Goal: Book appointment/travel/reservation

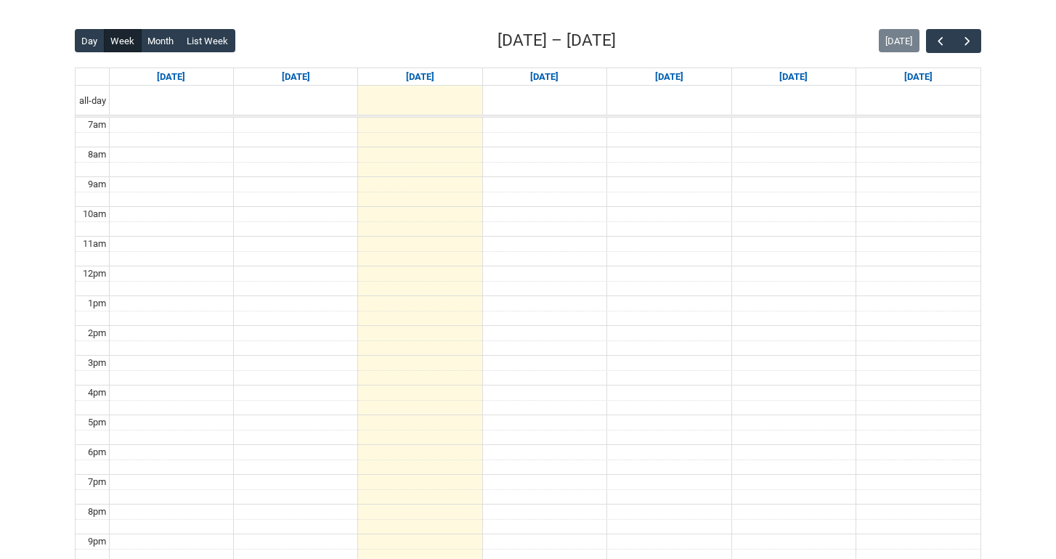
scroll to position [362, 0]
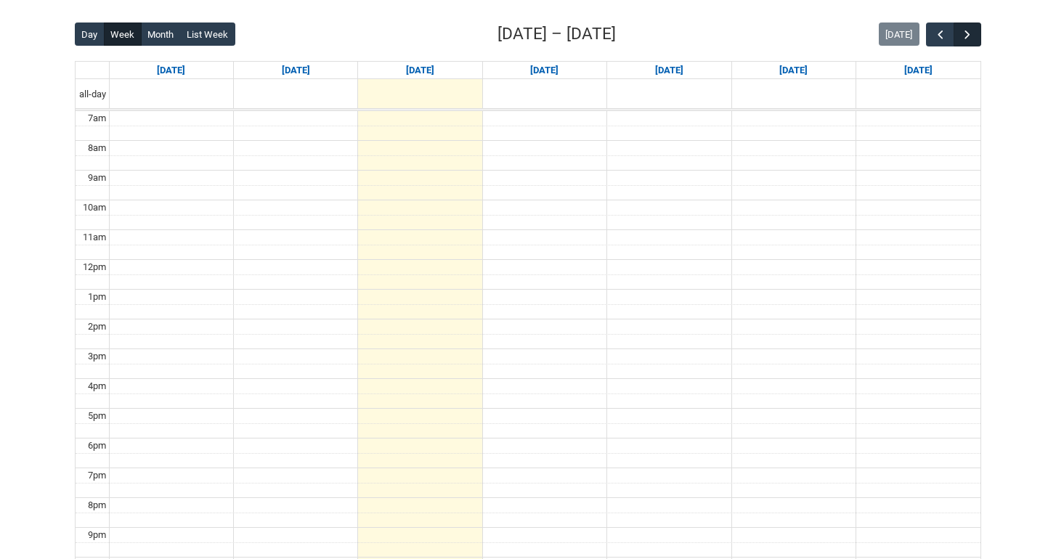
click at [976, 36] on button "button" at bounding box center [968, 35] width 28 height 24
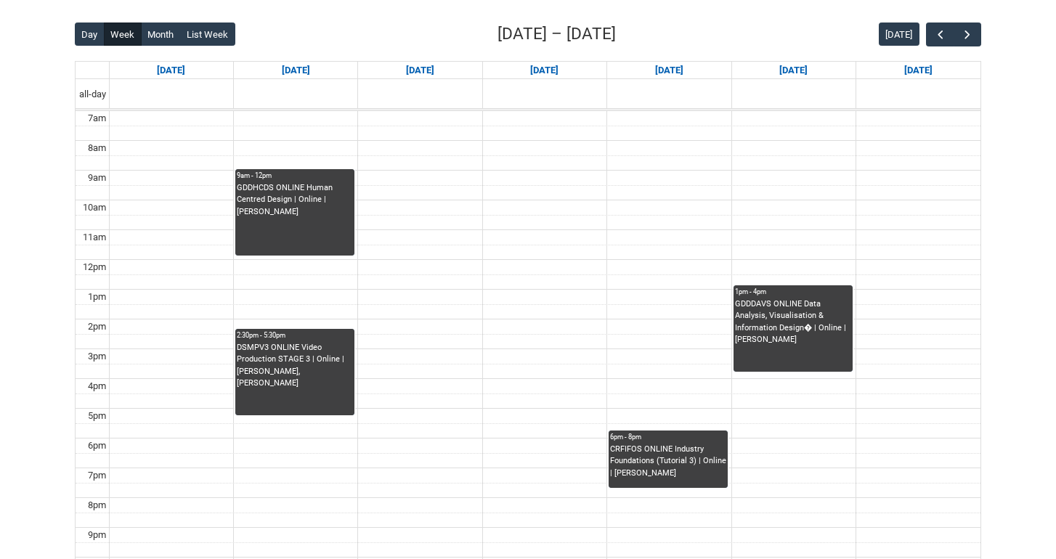
click at [299, 217] on div "GDDHCDS ONLINE Human Centred Design | Online | [PERSON_NAME]" at bounding box center [295, 218] width 116 height 73
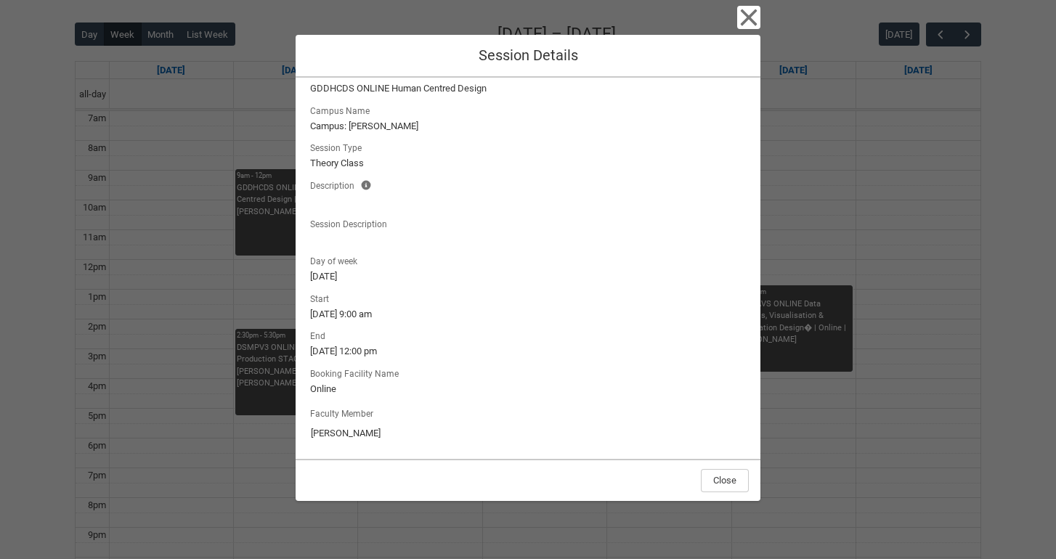
scroll to position [25, 0]
click at [748, 19] on icon "button" at bounding box center [749, 17] width 17 height 17
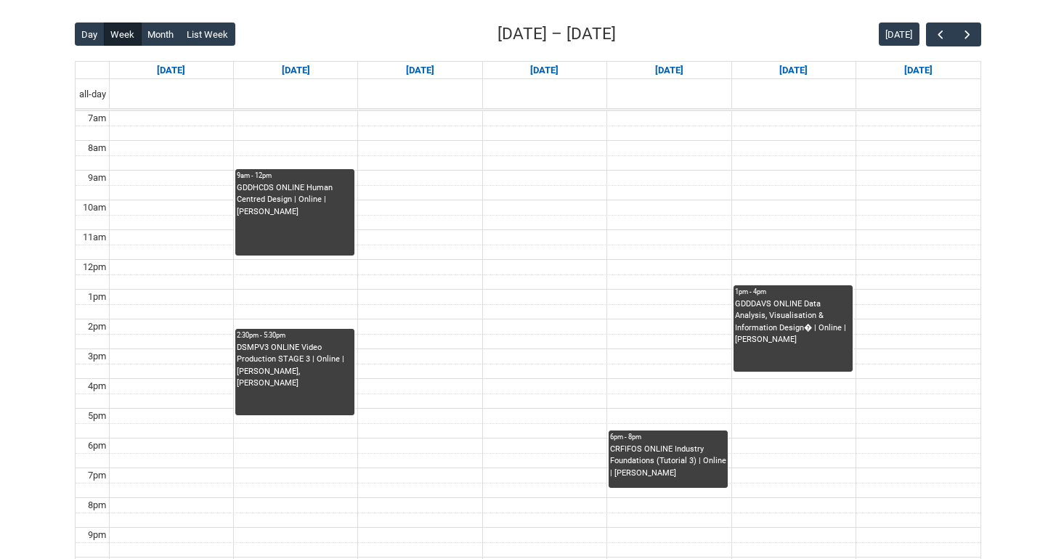
click at [668, 461] on div "CRFIFOS ONLINE Industry Foundations (Tutorial 3) | Online | [PERSON_NAME]" at bounding box center [668, 462] width 116 height 36
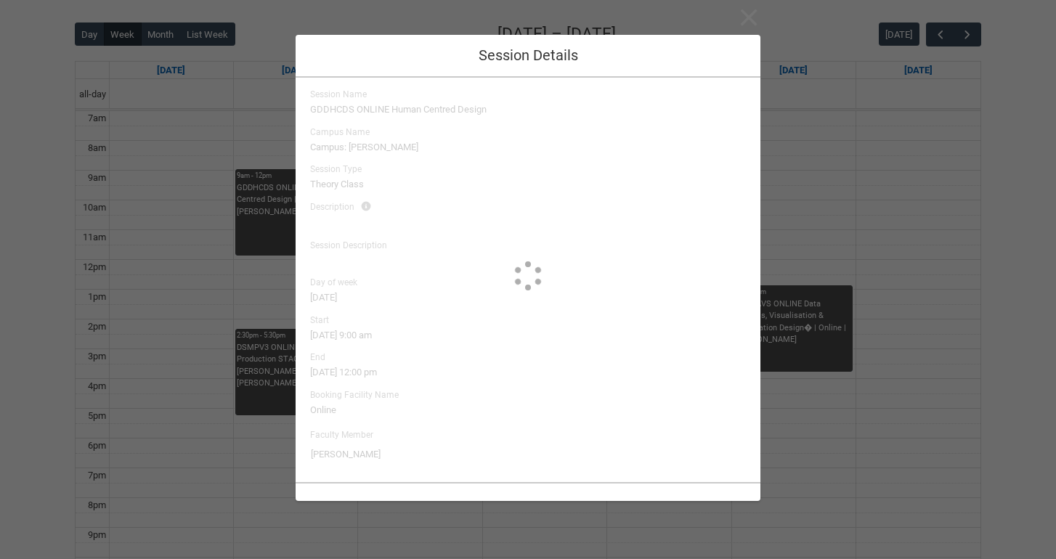
scroll to position [1, 0]
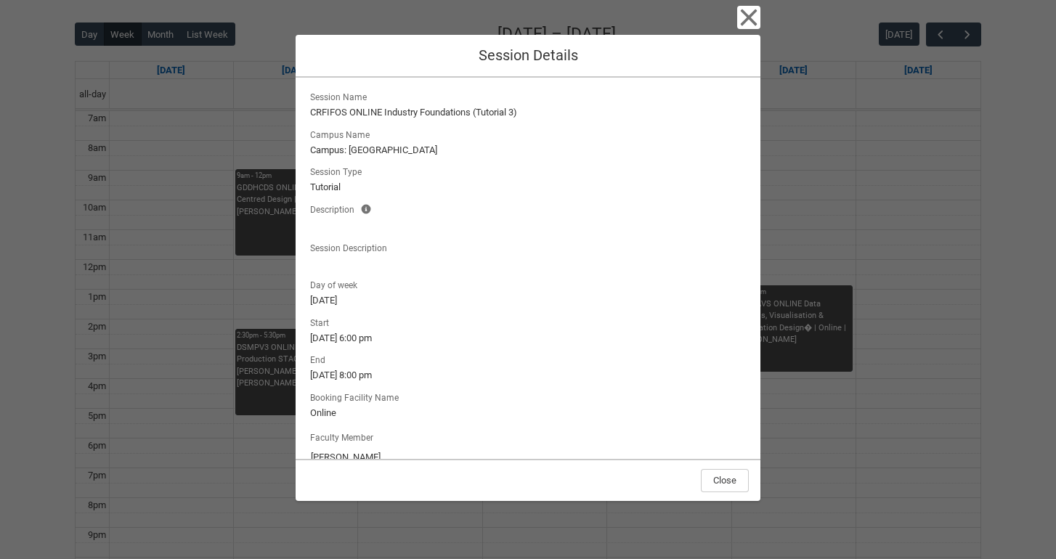
click at [748, 15] on icon "button" at bounding box center [749, 17] width 17 height 17
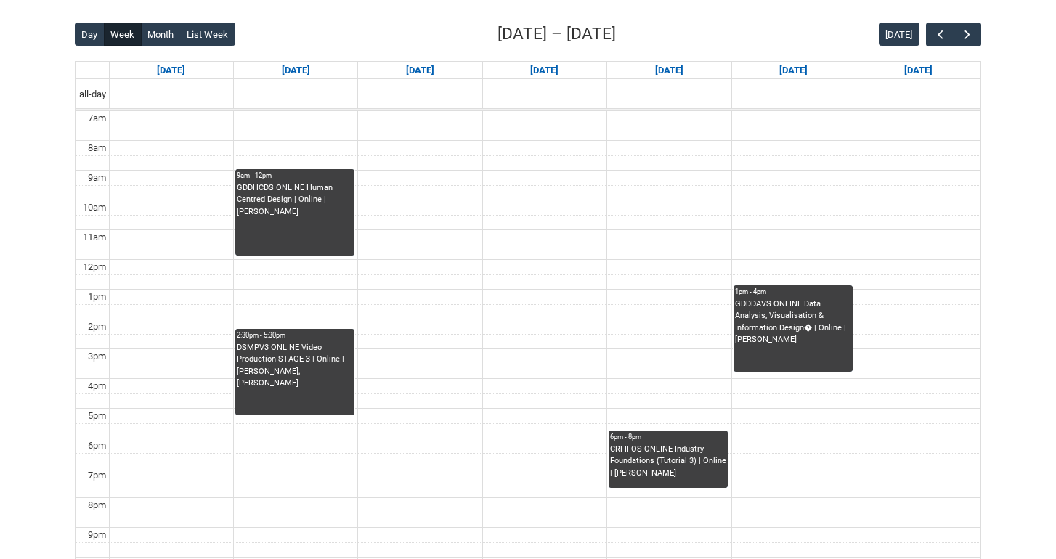
click at [296, 217] on div "GDDHCDS ONLINE Human Centred Design | Online | [PERSON_NAME]" at bounding box center [295, 218] width 116 height 73
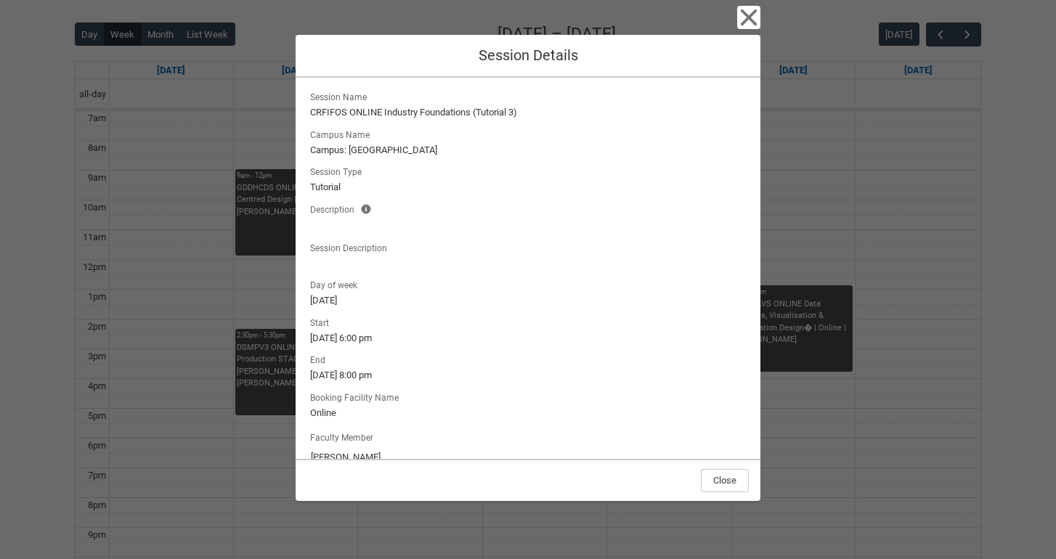
type input "[PERSON_NAME]"
click at [754, 28] on icon "button" at bounding box center [748, 17] width 23 height 23
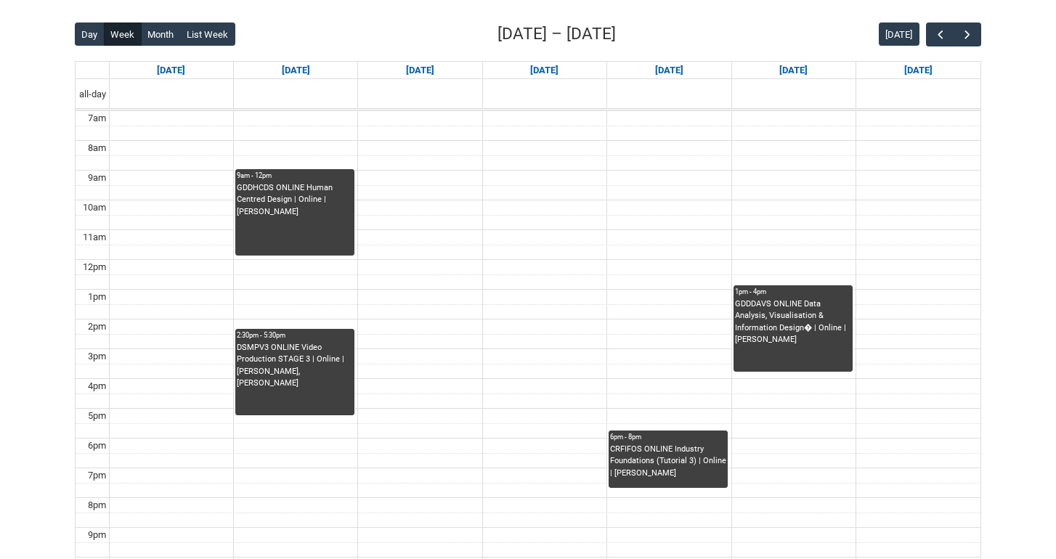
click at [295, 197] on div "GDDHCDS ONLINE Human Centred Design | Online | [PERSON_NAME]" at bounding box center [295, 200] width 116 height 36
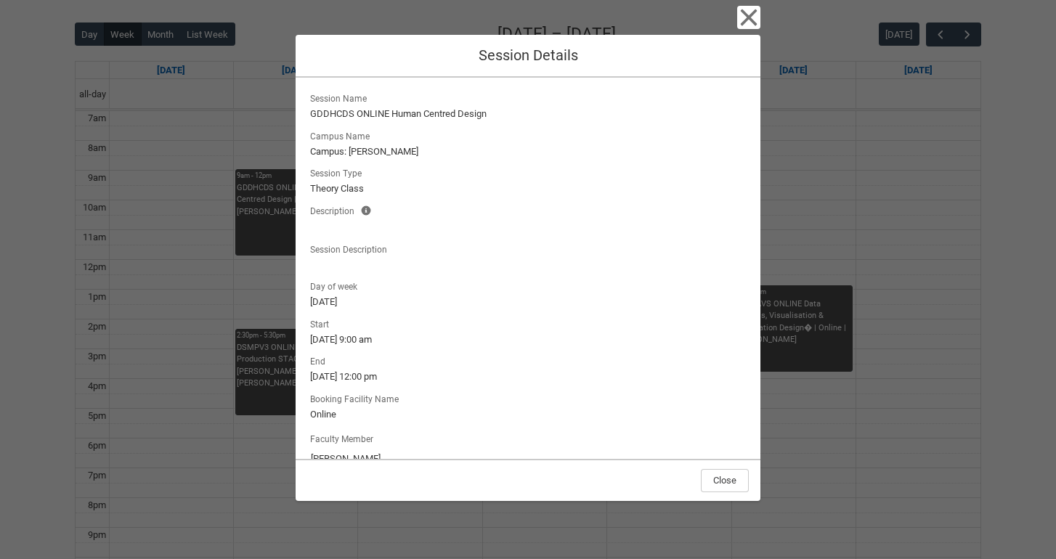
click at [750, 12] on icon "button" at bounding box center [748, 17] width 23 height 23
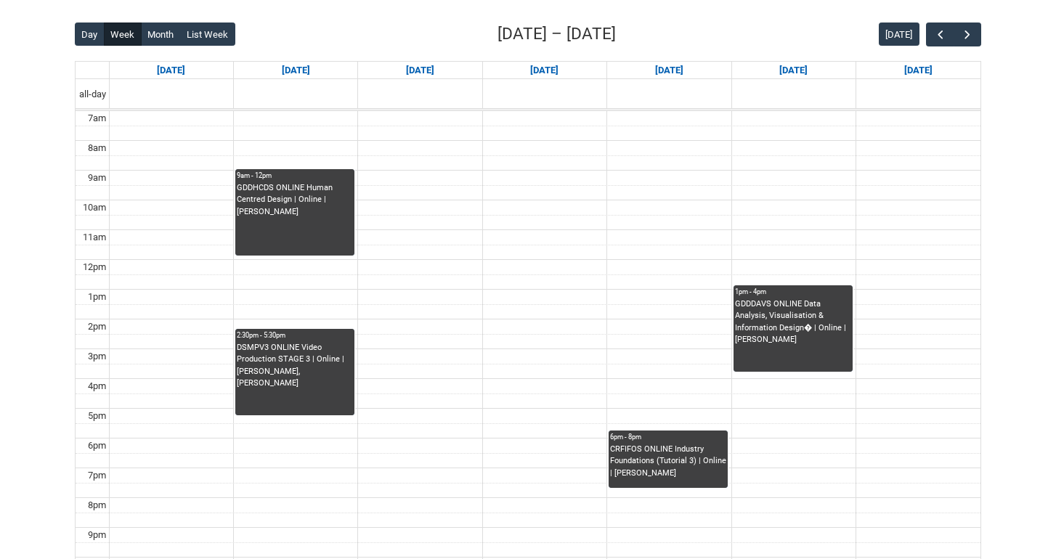
click at [286, 175] on div "9am - 12pm" at bounding box center [295, 176] width 116 height 10
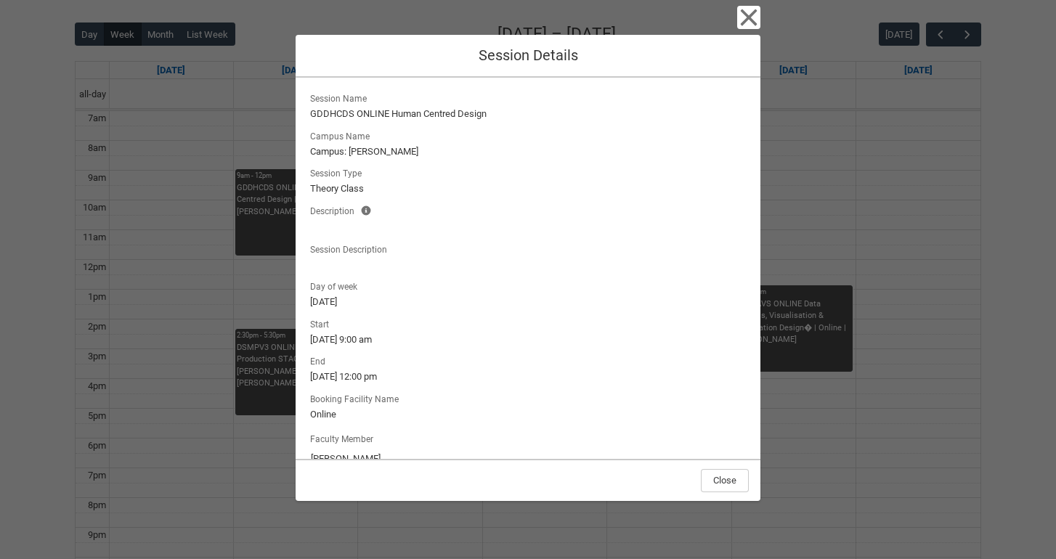
click at [749, 18] on icon "button" at bounding box center [749, 17] width 17 height 17
